Goal: Find contact information: Find contact information

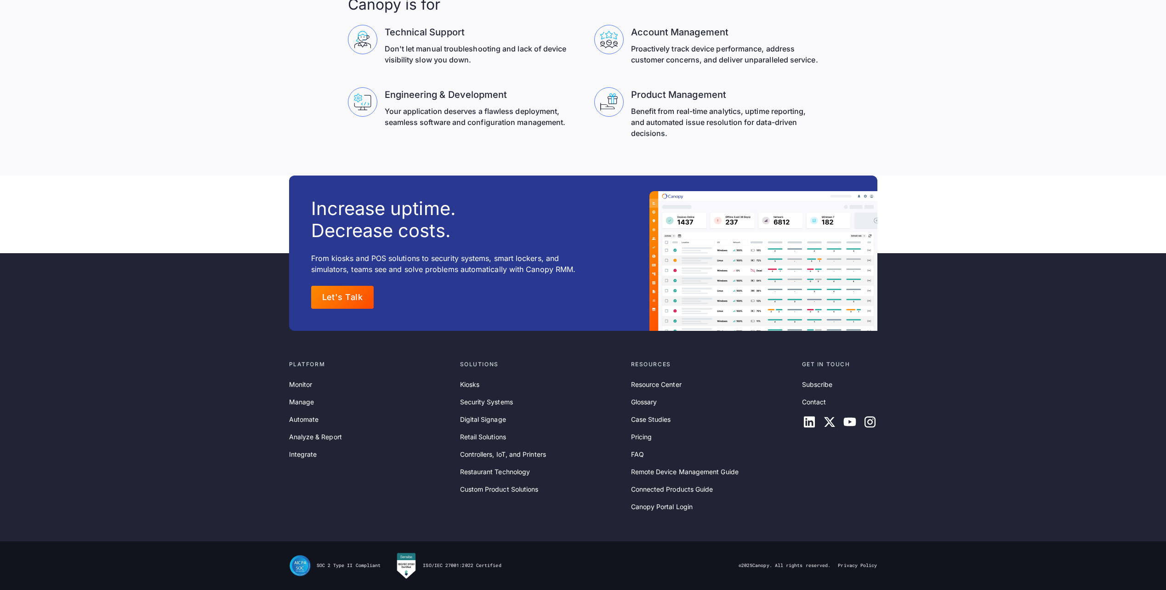
scroll to position [2953, 0]
click at [813, 427] on icon at bounding box center [809, 422] width 11 height 11
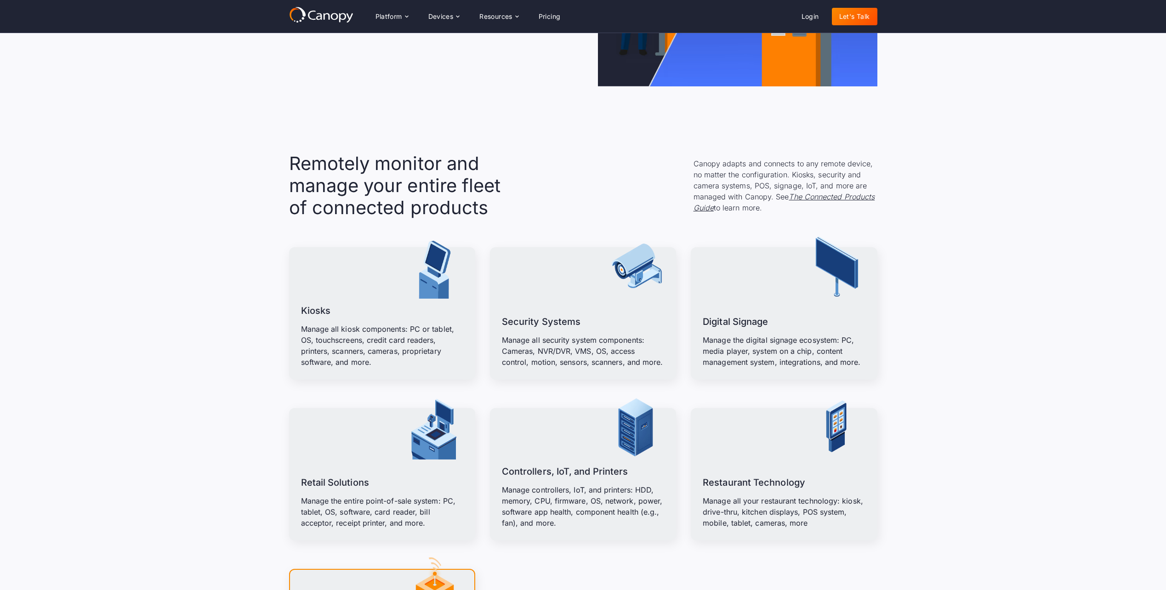
scroll to position [0, 0]
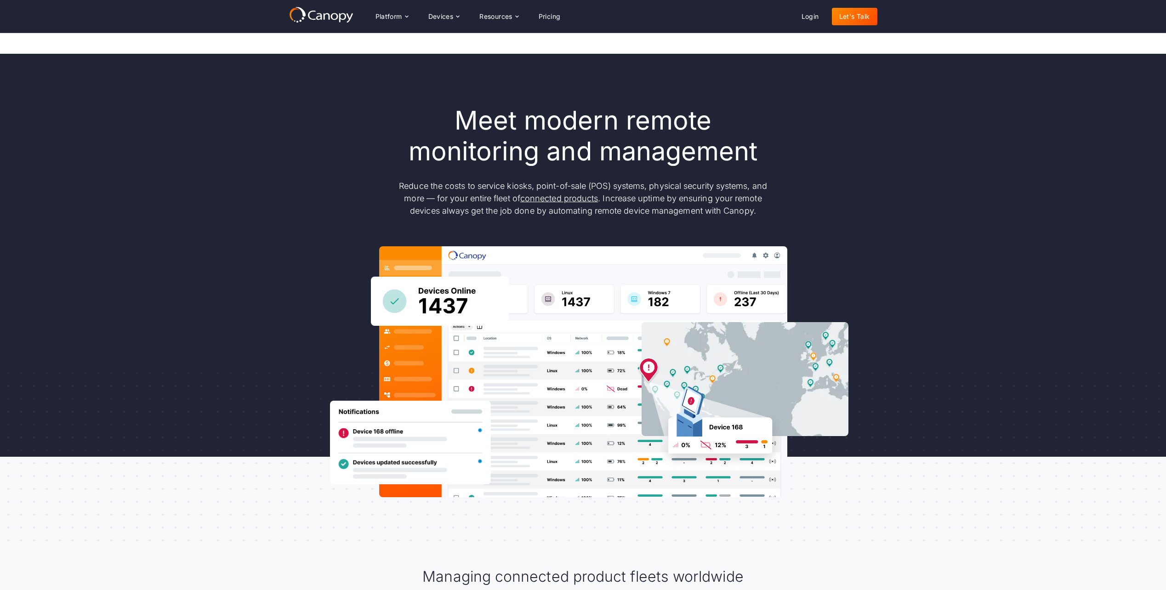
drag, startPoint x: 688, startPoint y: 226, endPoint x: 687, endPoint y: 68, distance: 158.1
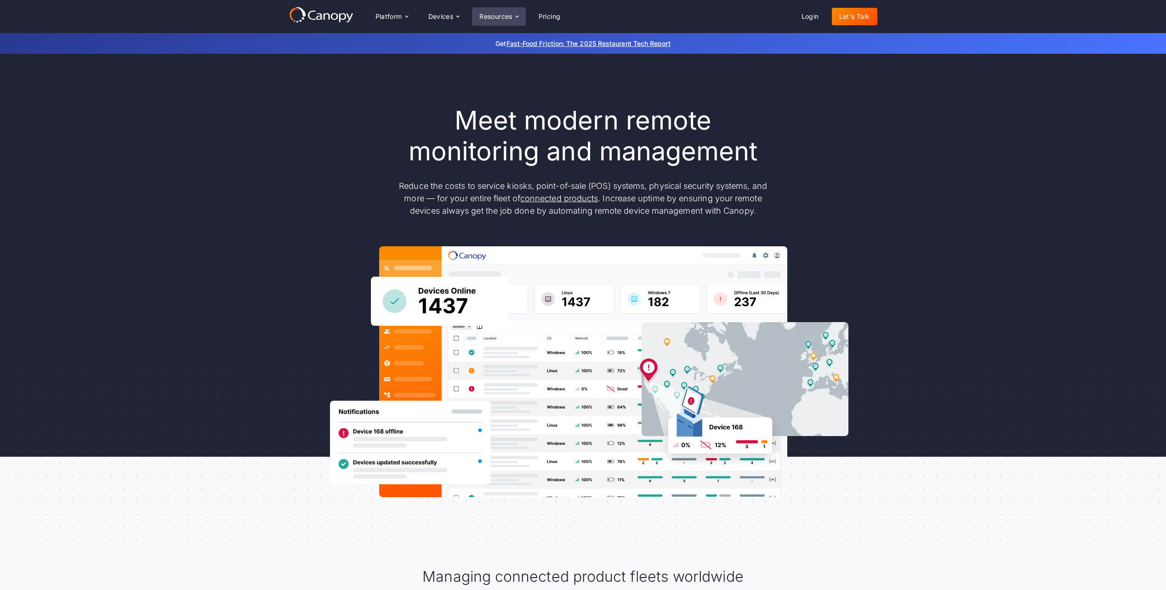
click at [487, 21] on div "Resources" at bounding box center [498, 16] width 53 height 18
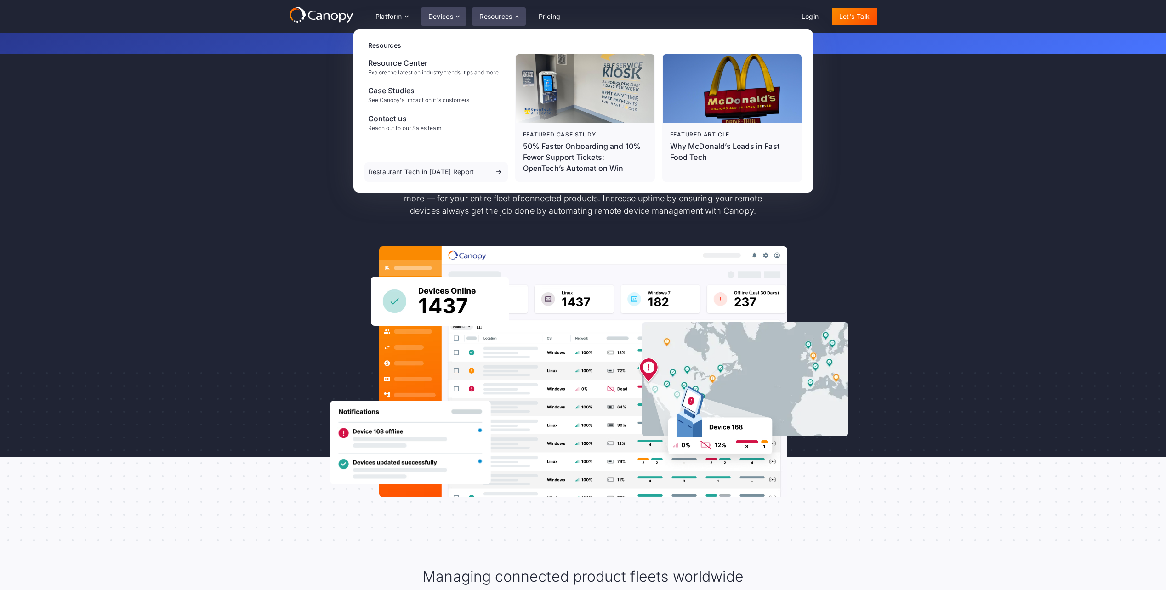
click at [452, 25] on div "Devices" at bounding box center [444, 16] width 46 height 18
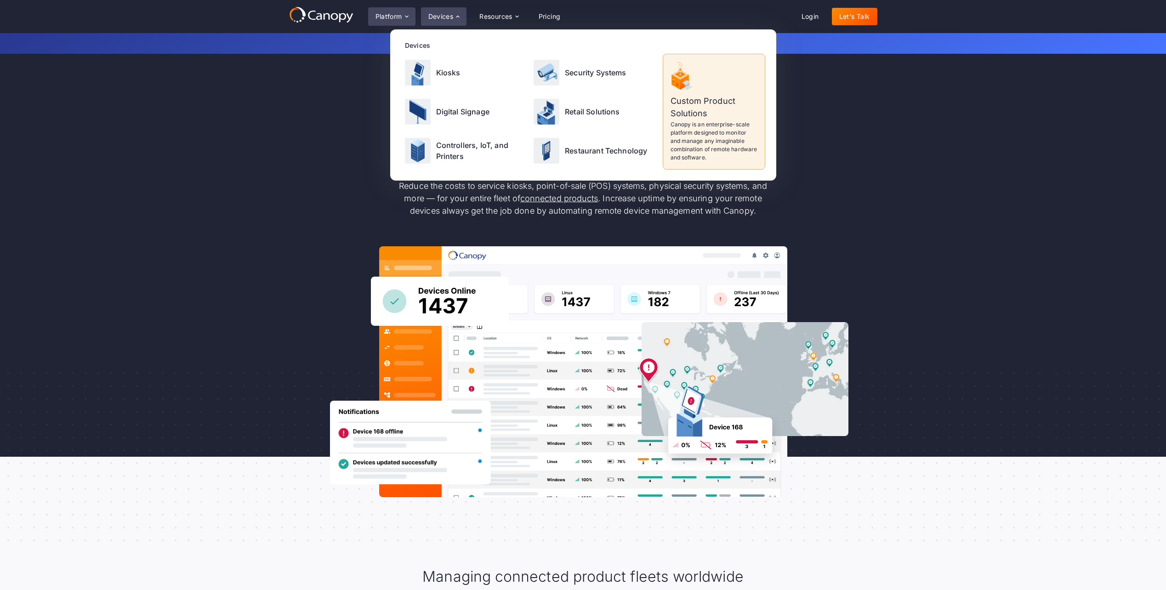
click at [413, 22] on div "Platform" at bounding box center [391, 16] width 47 height 18
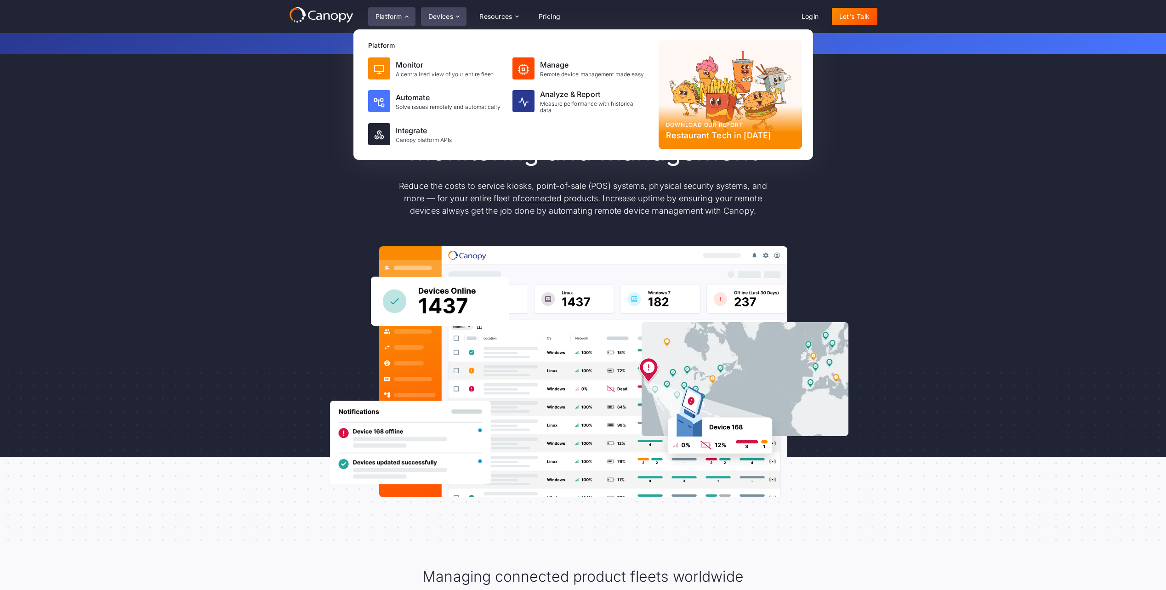
click at [461, 23] on div "Devices" at bounding box center [444, 16] width 46 height 18
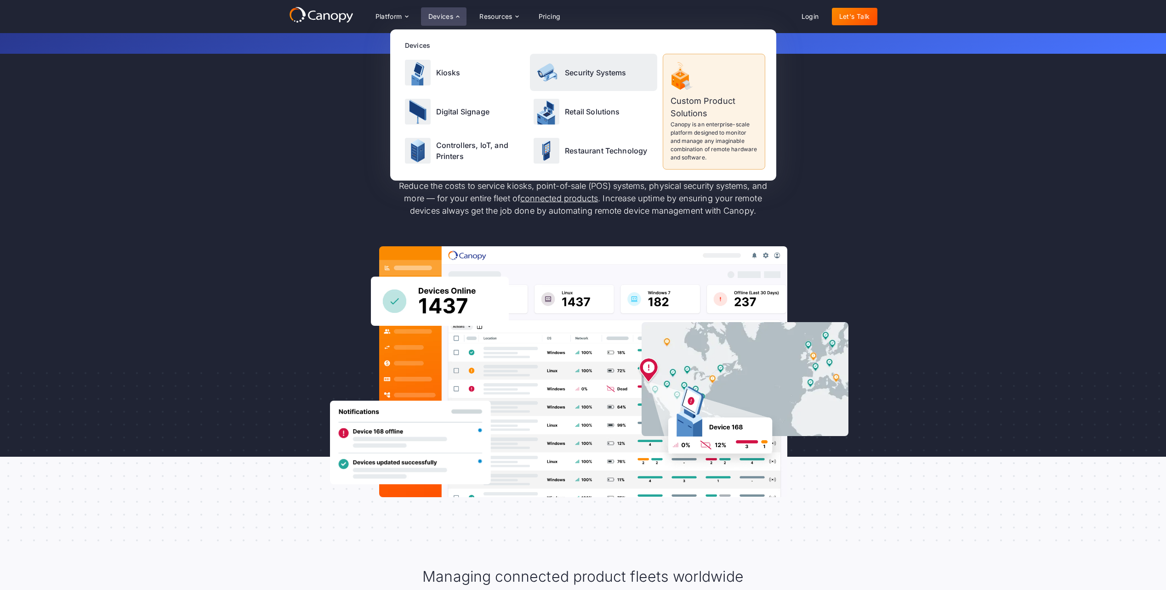
click at [575, 79] on div "Security Systems" at bounding box center [593, 72] width 127 height 37
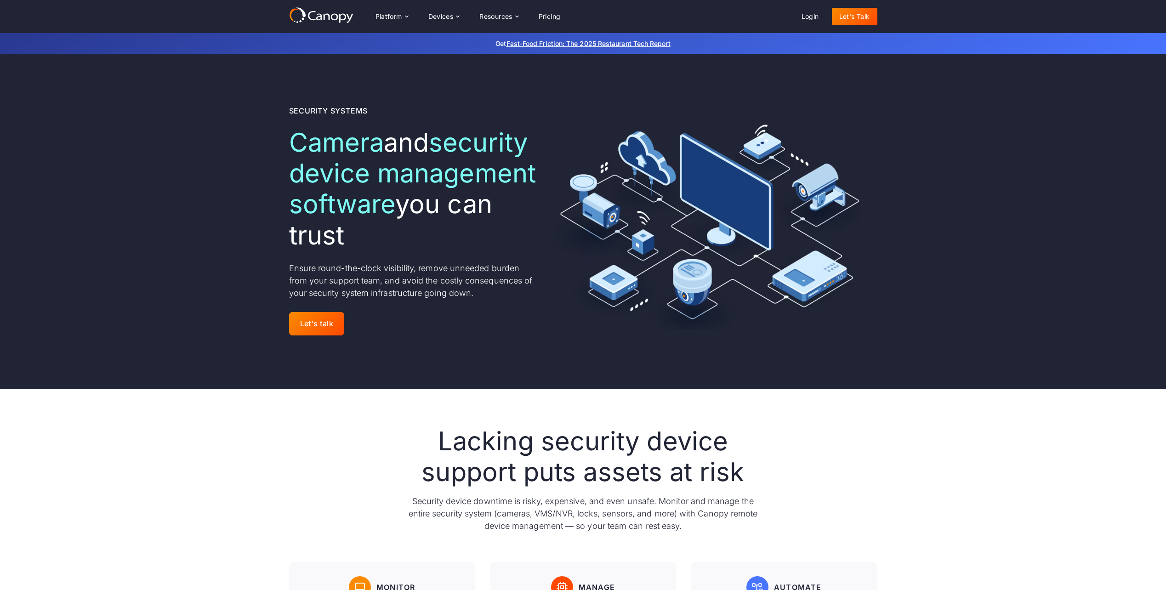
drag, startPoint x: 529, startPoint y: 279, endPoint x: 425, endPoint y: 121, distance: 189.4
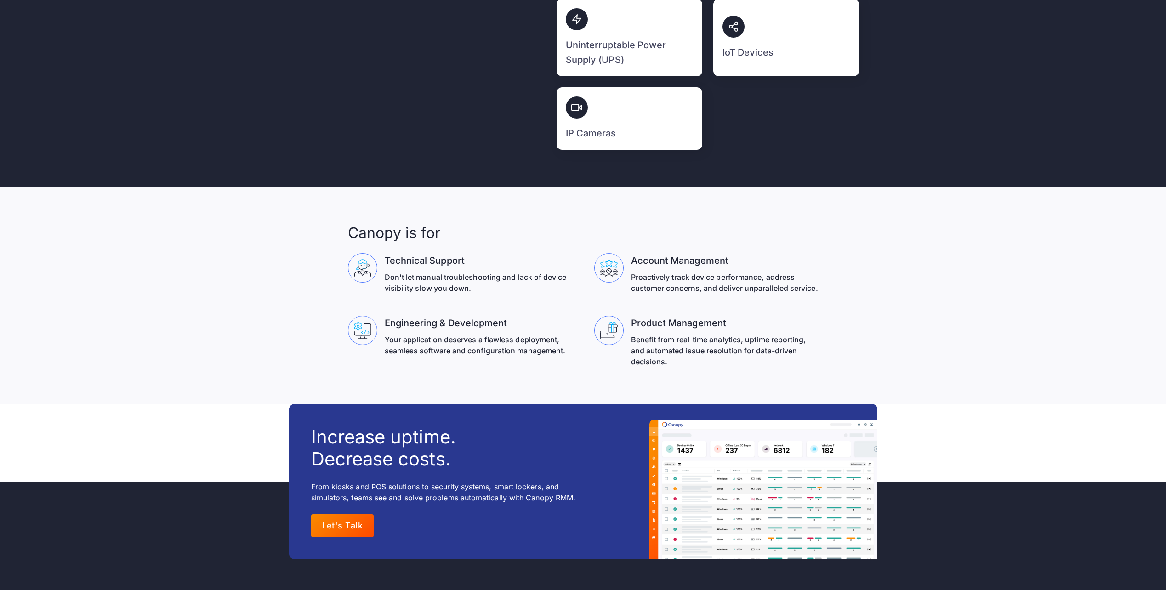
scroll to position [2953, 0]
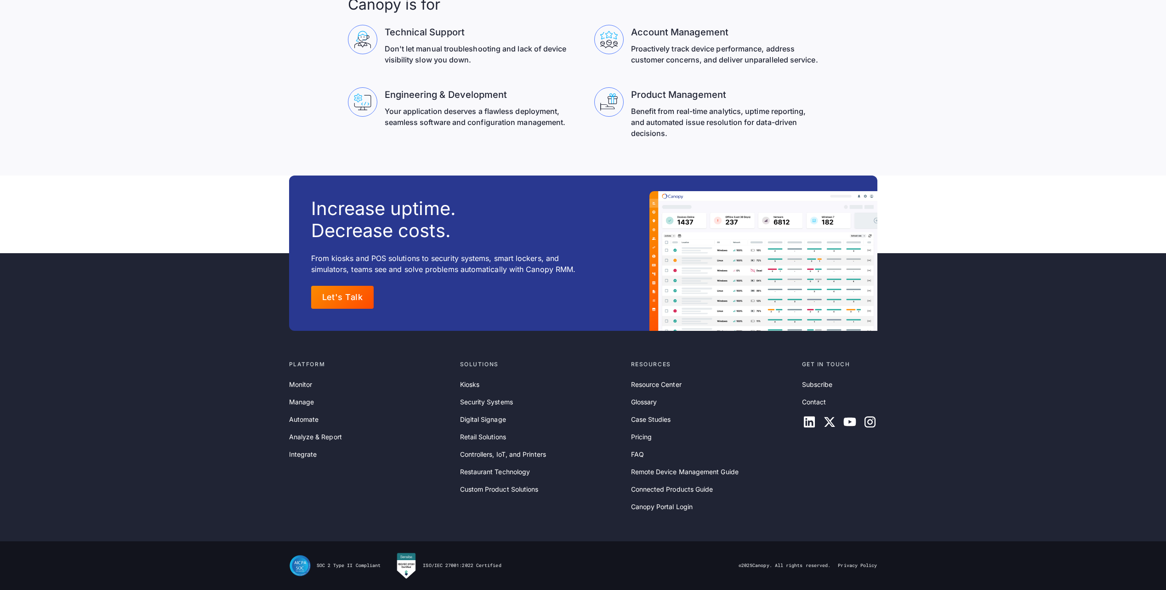
drag, startPoint x: 360, startPoint y: 81, endPoint x: 368, endPoint y: 455, distance: 374.1
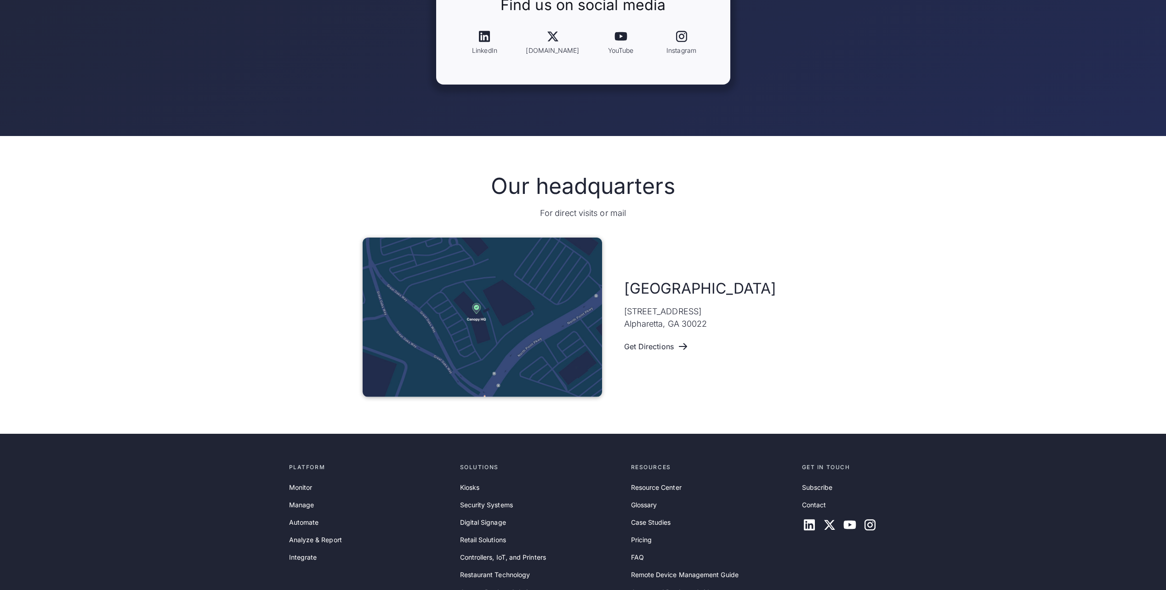
scroll to position [414, 0]
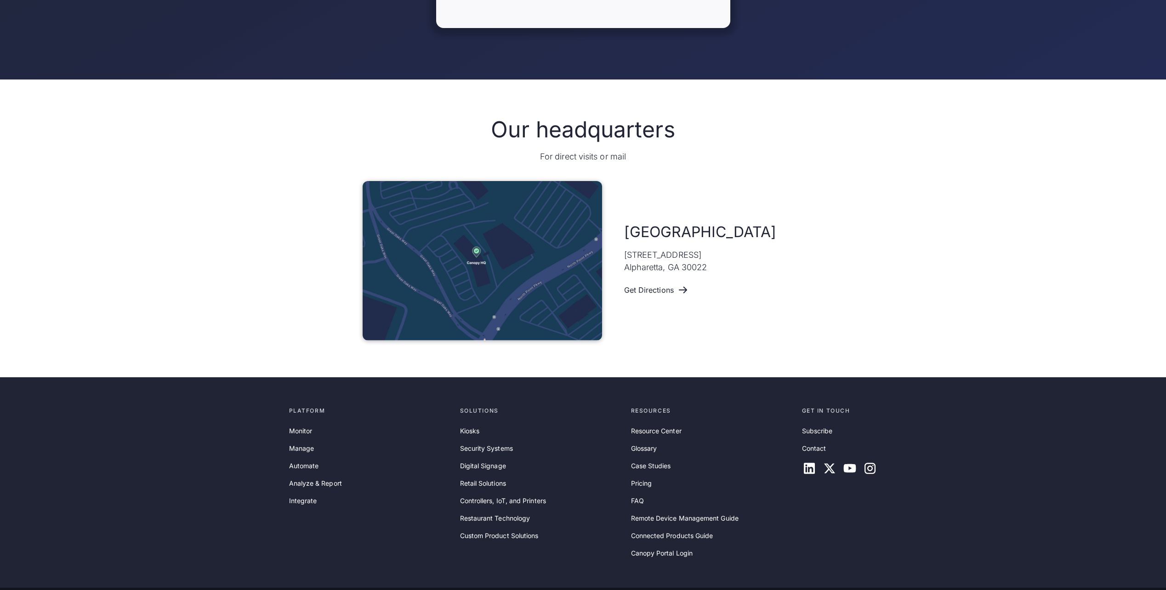
drag, startPoint x: 621, startPoint y: 255, endPoint x: 733, endPoint y: 258, distance: 112.1
click at [733, 258] on div "Atlanta [STREET_ADDRESS] Get Directions" at bounding box center [583, 260] width 441 height 159
copy p "[STREET_ADDRESS]"
click at [651, 270] on p "[STREET_ADDRESS]" at bounding box center [665, 261] width 83 height 25
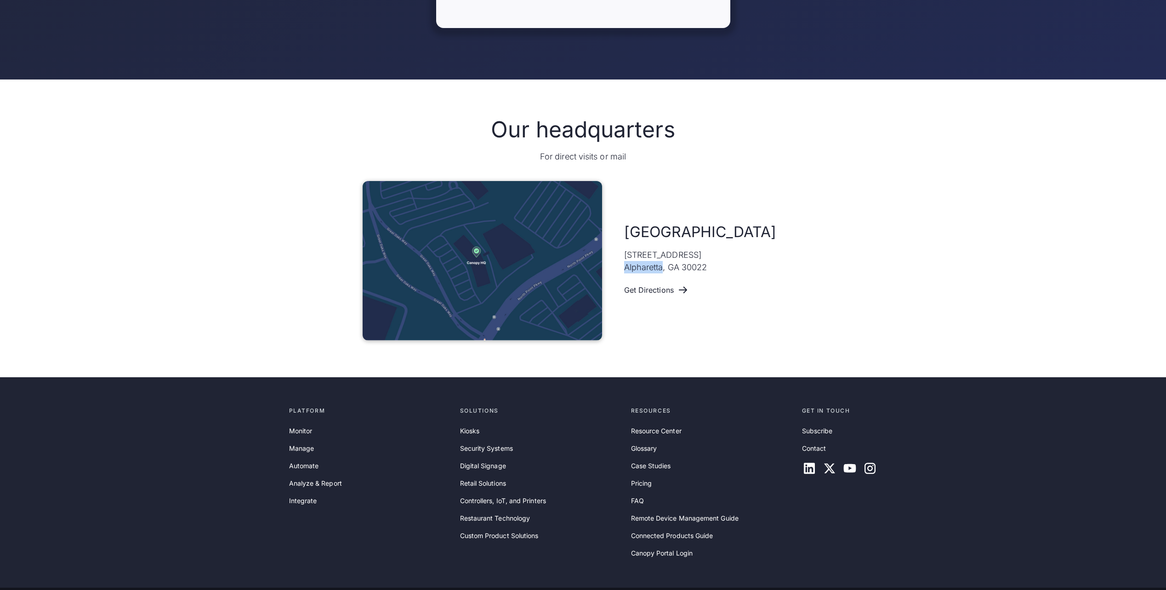
copy p "Alpharetta"
click at [697, 265] on p "[STREET_ADDRESS]" at bounding box center [665, 261] width 83 height 25
copy p "30022"
